Goal: Obtain resource: Download file/media

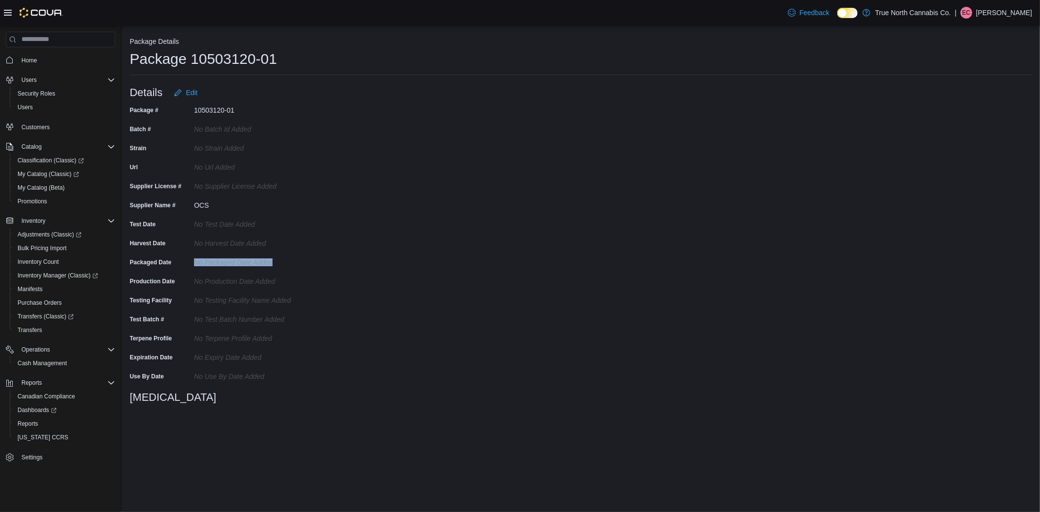
drag, startPoint x: 194, startPoint y: 262, endPoint x: 344, endPoint y: 266, distance: 149.8
click at [344, 266] on div "Package # 10503120-01 Batch # No Batch Id added Strain No Strain added Url No U…" at bounding box center [286, 256] width 312 height 309
click at [371, 315] on div "Package # 10503120-01 Batch # No Batch Id added Strain No Strain added Url No U…" at bounding box center [286, 256] width 312 height 309
click at [189, 92] on span "Edit" at bounding box center [192, 93] width 12 height 10
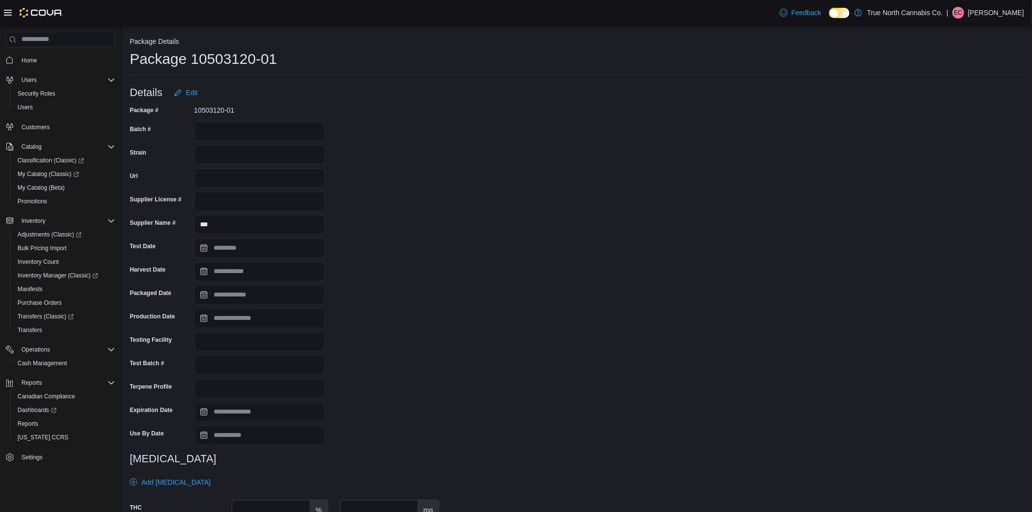
click at [538, 279] on div "Package # 10503120-01 Batch # Strain Url Supplier License # Supplier Name # ***…" at bounding box center [577, 338] width 894 height 472
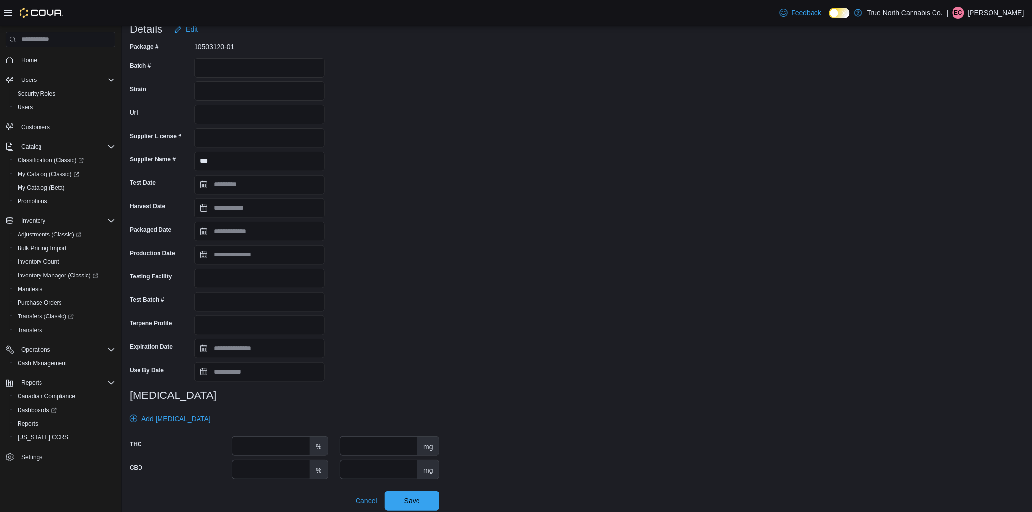
scroll to position [69, 0]
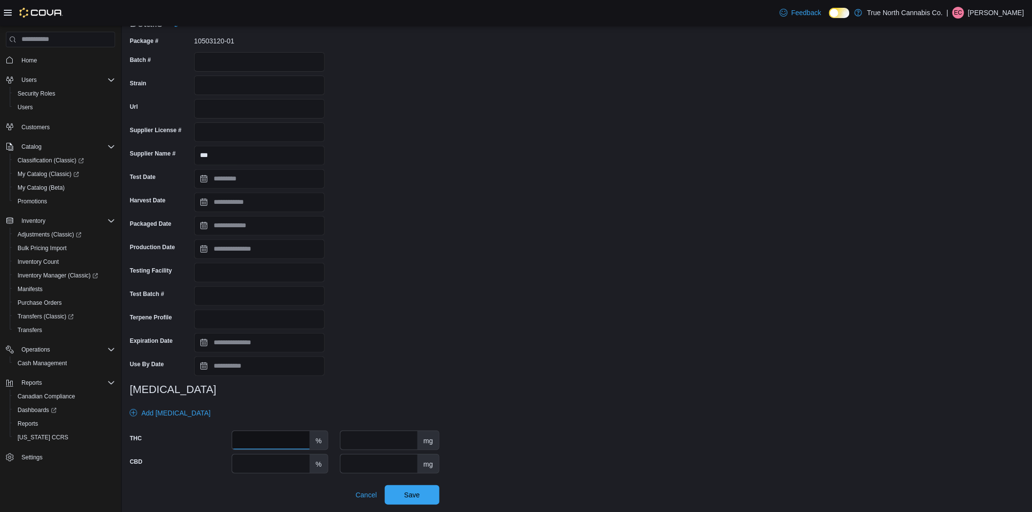
click at [289, 444] on input "number" at bounding box center [271, 440] width 78 height 19
click at [379, 440] on input "number" at bounding box center [379, 440] width 78 height 19
click at [258, 442] on input "number" at bounding box center [271, 440] width 78 height 19
click at [417, 353] on div "Package # 10503120-01 Batch # Strain Url Supplier License # Supplier Name # ***…" at bounding box center [285, 269] width 310 height 472
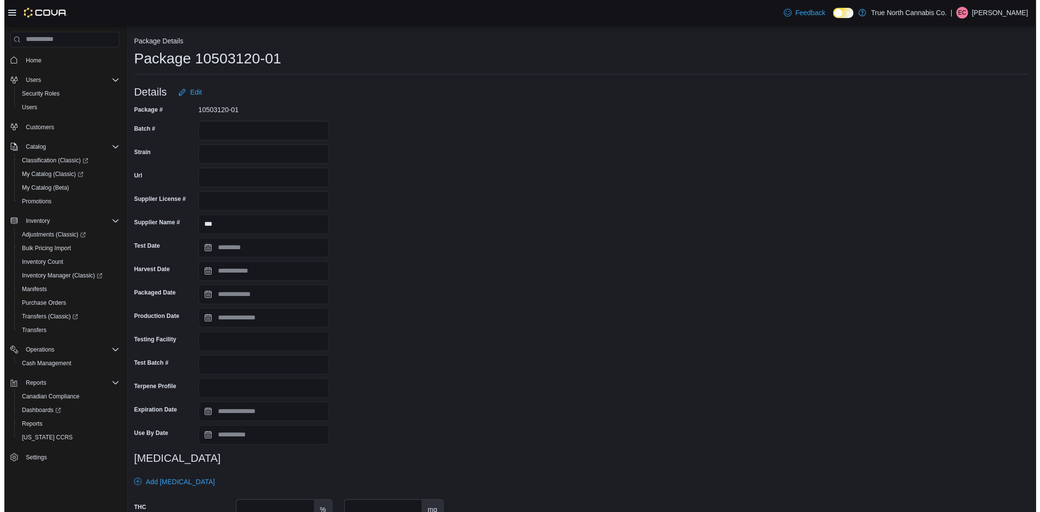
scroll to position [0, 0]
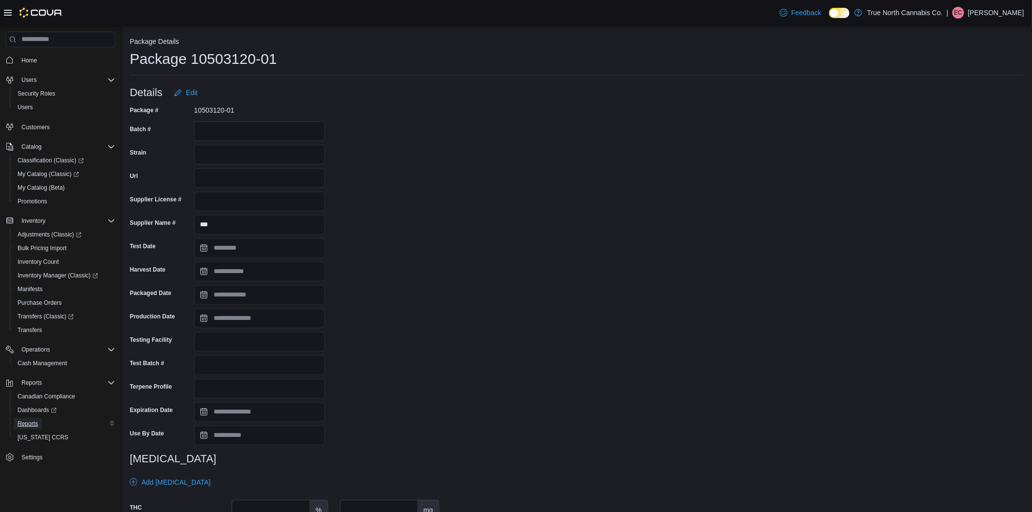
click at [40, 421] on link "Reports" at bounding box center [28, 424] width 28 height 12
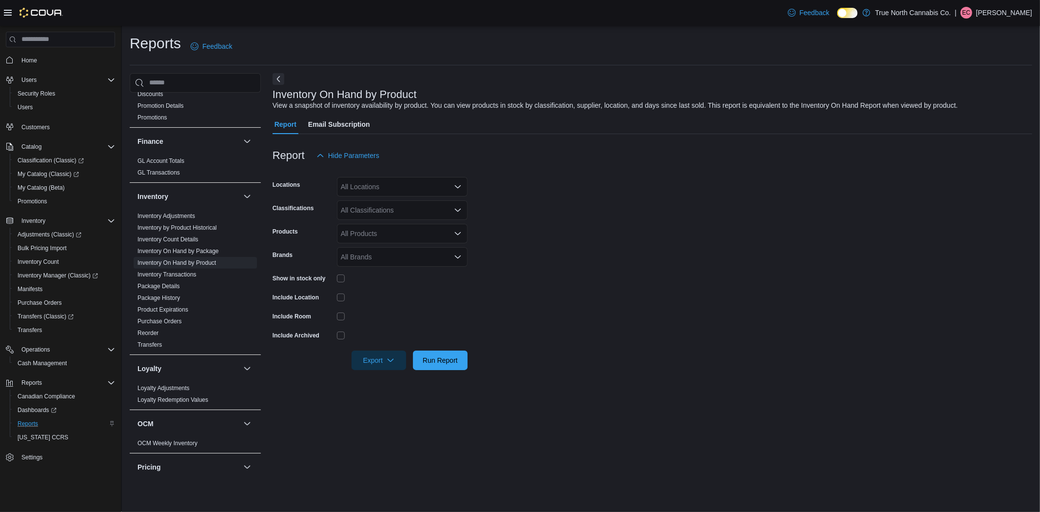
scroll to position [217, 0]
click at [207, 264] on link "Inventory On Hand by Product" at bounding box center [177, 266] width 79 height 7
click at [342, 282] on div at bounding box center [402, 278] width 131 height 15
click at [368, 362] on span "Export" at bounding box center [378, 360] width 43 height 20
click at [382, 199] on form "Locations All Locations Classifications All Classifications Products All Produc…" at bounding box center [653, 267] width 760 height 205
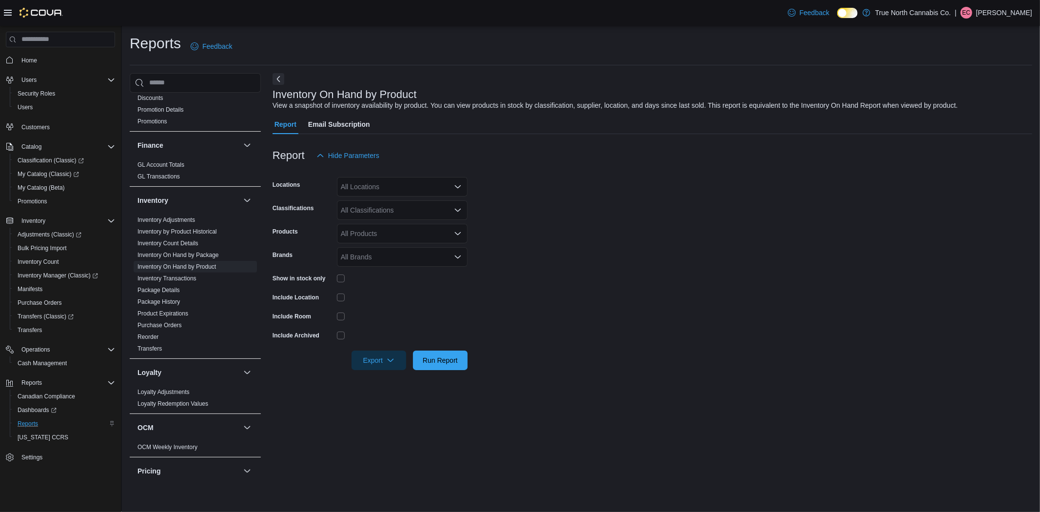
click at [382, 188] on div "All Locations" at bounding box center [402, 187] width 131 height 20
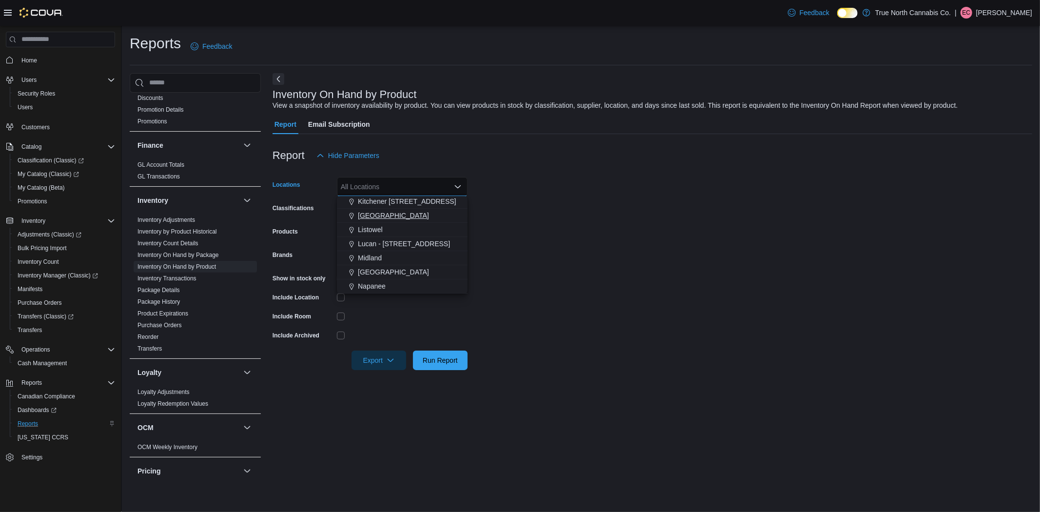
click at [410, 216] on div "[GEOGRAPHIC_DATA]" at bounding box center [402, 216] width 119 height 10
click at [762, 328] on form "Locations [GEOGRAPHIC_DATA] Combo box. Selected. [GEOGRAPHIC_DATA]. Press Backs…" at bounding box center [653, 267] width 760 height 205
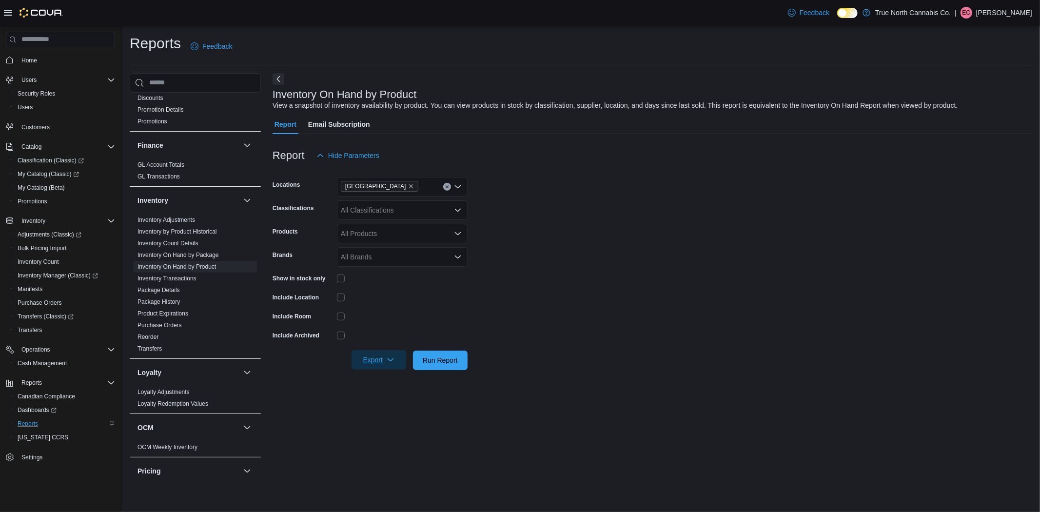
click at [369, 358] on span "Export" at bounding box center [378, 360] width 43 height 20
click at [398, 378] on span "Export to Excel" at bounding box center [380, 380] width 44 height 8
click at [188, 257] on link "Inventory On Hand by Package" at bounding box center [178, 255] width 81 height 7
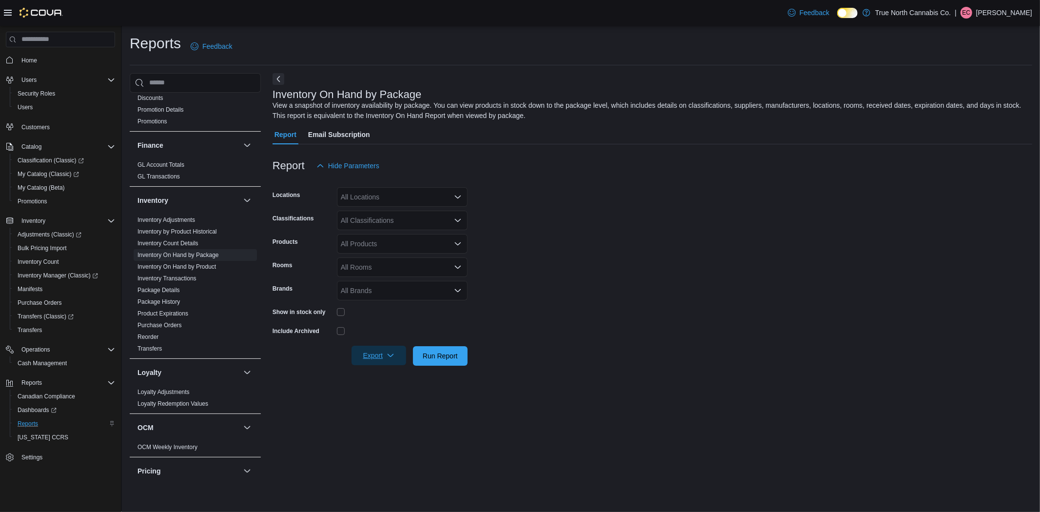
click at [385, 360] on span "Export" at bounding box center [378, 356] width 43 height 20
click at [388, 377] on span "Export to Excel" at bounding box center [380, 375] width 44 height 8
